Goal: Transaction & Acquisition: Book appointment/travel/reservation

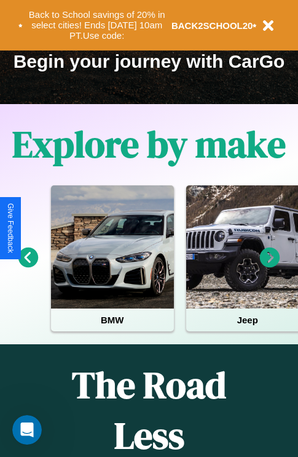
scroll to position [190, 0]
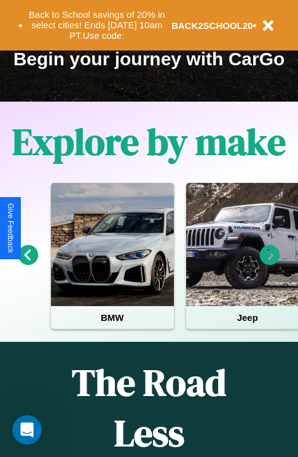
click at [28, 263] on icon at bounding box center [28, 255] width 20 height 20
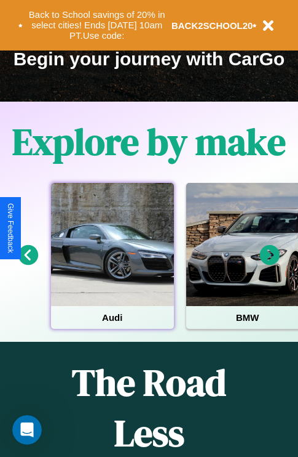
click at [112, 263] on div at bounding box center [112, 244] width 123 height 123
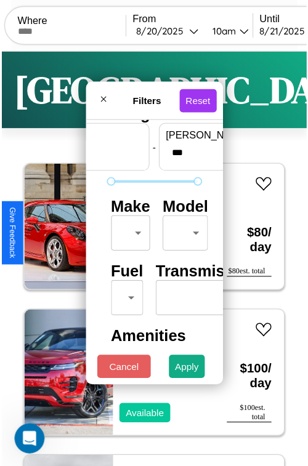
scroll to position [36, 0]
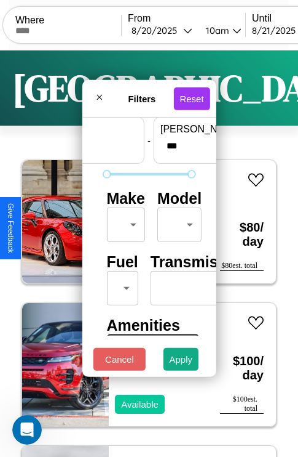
click at [124, 222] on body "CarGo Where From [DATE] 10am Until [DATE] 10am Become a Host Login Sign Up Dall…" at bounding box center [149, 254] width 298 height 508
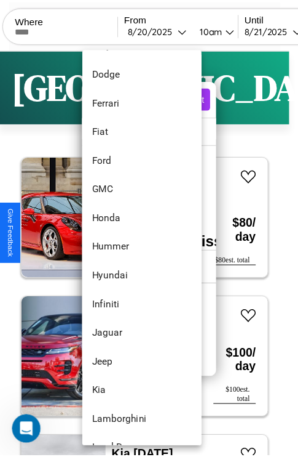
scroll to position [378, 0]
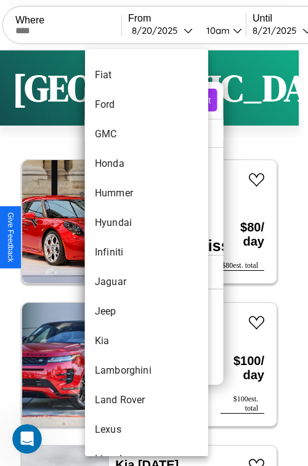
click at [123, 252] on li "Infiniti" at bounding box center [146, 253] width 123 height 30
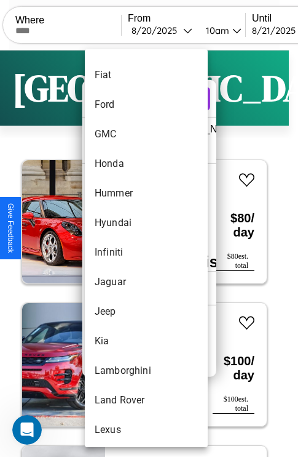
type input "********"
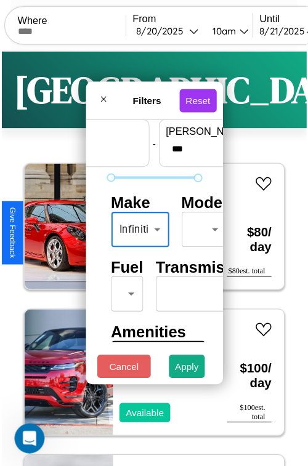
scroll to position [100, 39]
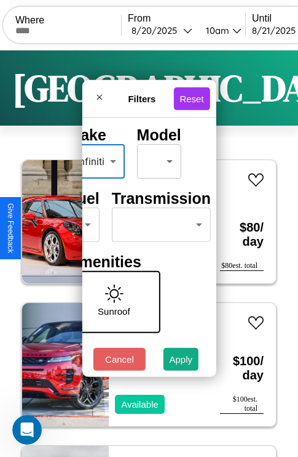
click at [159, 222] on body "CarGo Where From [DATE] 10am Until [DATE] 10am Become a Host Login Sign Up Dall…" at bounding box center [149, 254] width 298 height 508
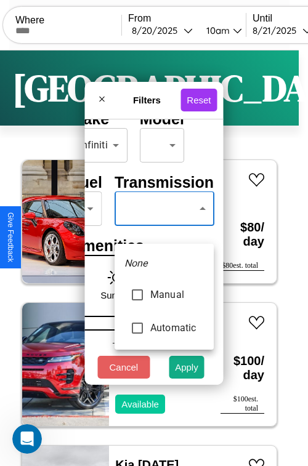
type input "******"
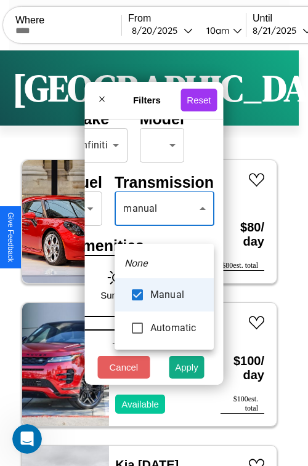
click at [164, 226] on div at bounding box center [154, 233] width 308 height 466
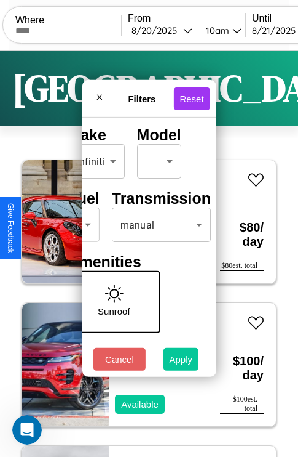
click at [182, 362] on button "Apply" at bounding box center [182, 359] width 36 height 23
